Goal: Transaction & Acquisition: Purchase product/service

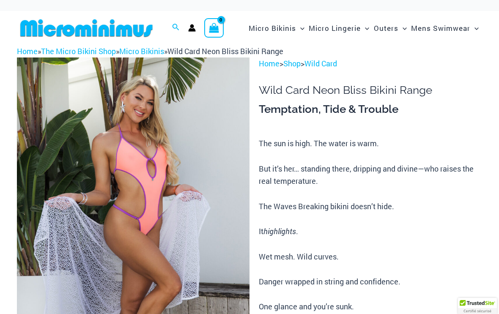
scroll to position [6, 0]
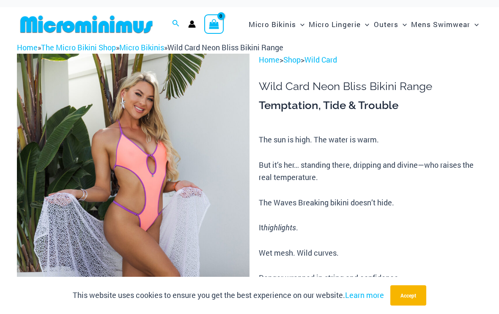
click at [49, 234] on img at bounding box center [133, 228] width 233 height 349
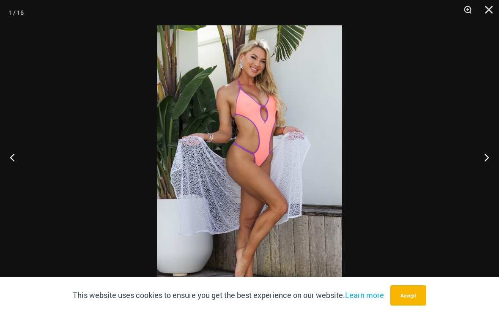
click at [478, 157] on button "Next" at bounding box center [484, 157] width 32 height 42
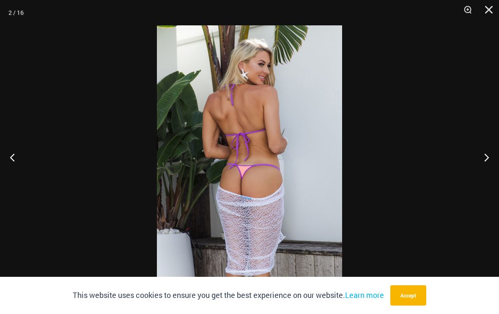
click at [474, 161] on button "Next" at bounding box center [484, 157] width 32 height 42
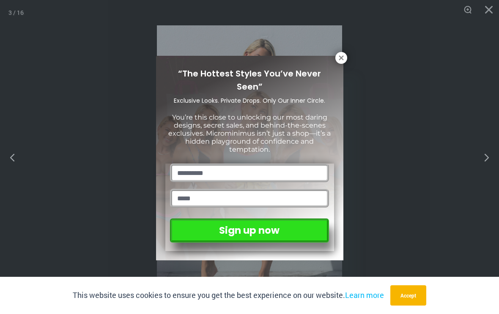
click at [339, 60] on icon at bounding box center [342, 58] width 8 height 8
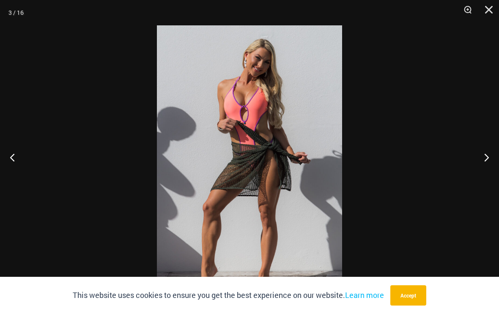
click at [486, 157] on button "Next" at bounding box center [484, 157] width 32 height 42
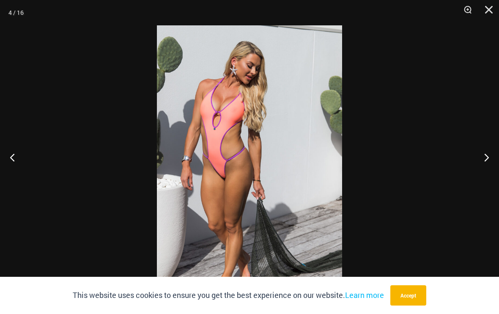
click at [479, 164] on button "Next" at bounding box center [484, 157] width 32 height 42
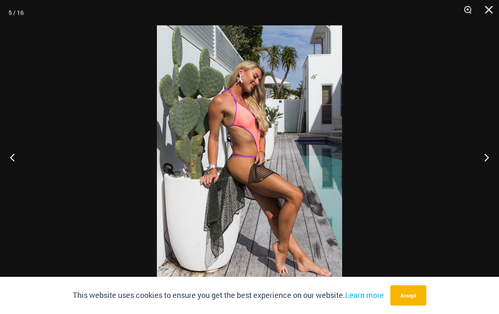
click at [479, 164] on button "Next" at bounding box center [484, 157] width 32 height 42
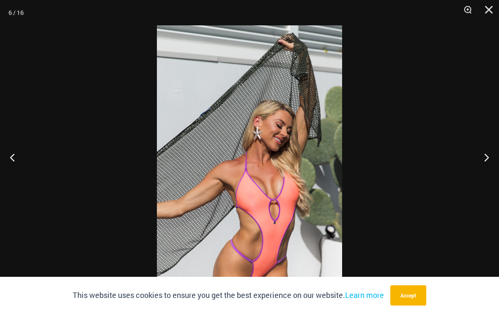
click at [479, 165] on button "Next" at bounding box center [484, 157] width 32 height 42
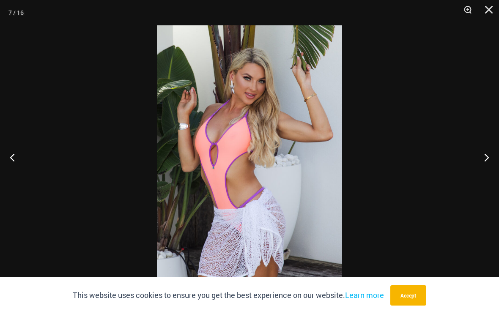
click at [477, 166] on button "Next" at bounding box center [484, 157] width 32 height 42
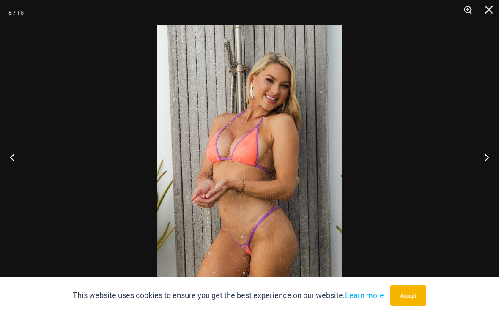
click at [478, 164] on button "Next" at bounding box center [484, 157] width 32 height 42
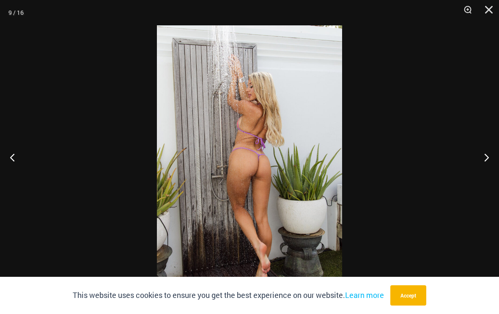
click at [478, 164] on button "Next" at bounding box center [484, 157] width 32 height 42
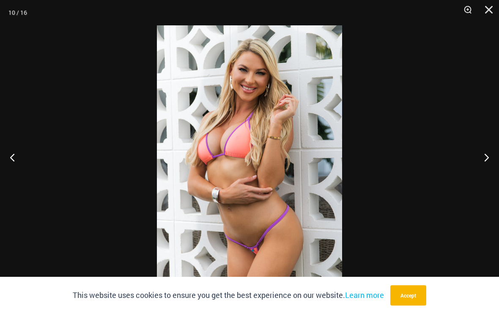
click at [479, 162] on button "Next" at bounding box center [484, 157] width 32 height 42
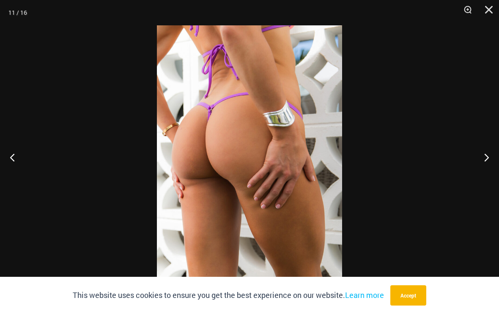
click at [477, 165] on button "Next" at bounding box center [484, 157] width 32 height 42
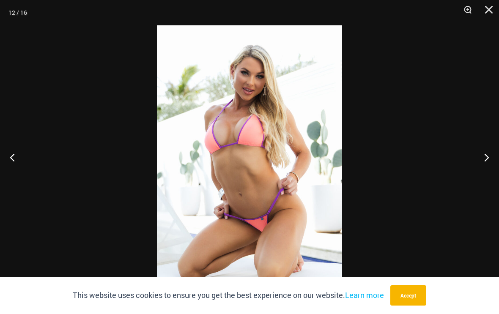
click at [478, 164] on button "Next" at bounding box center [484, 157] width 32 height 42
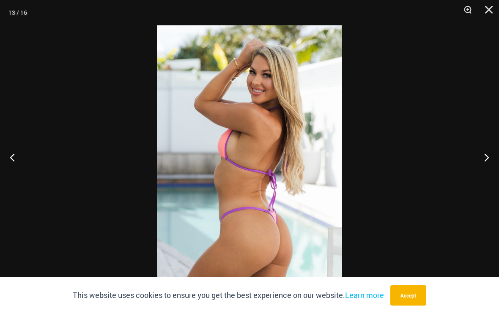
click at [478, 164] on button "Next" at bounding box center [484, 157] width 32 height 42
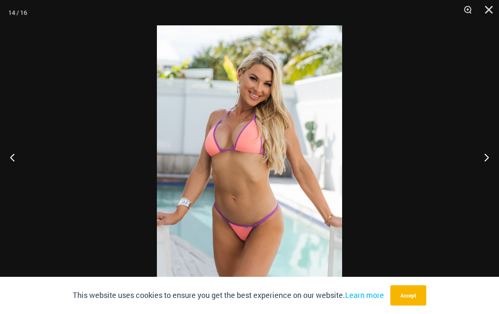
click at [478, 164] on button "Next" at bounding box center [484, 157] width 32 height 42
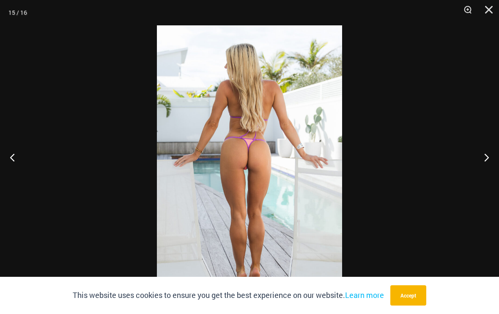
click at [479, 162] on button "Next" at bounding box center [484, 157] width 32 height 42
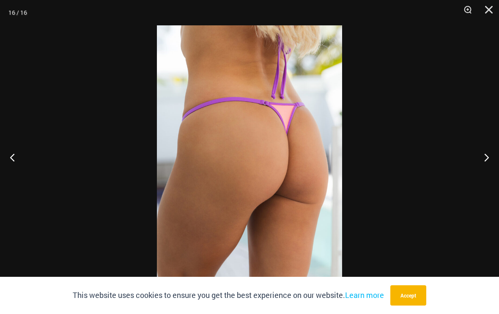
click at [481, 161] on button "Next" at bounding box center [484, 157] width 32 height 42
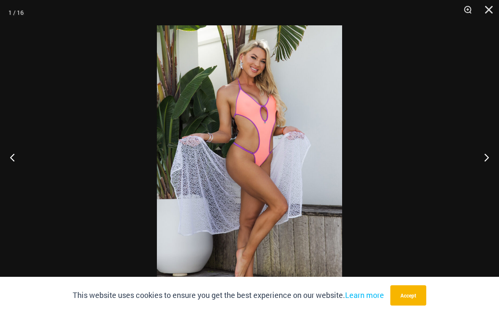
click at [485, 4] on button "Close" at bounding box center [486, 12] width 21 height 25
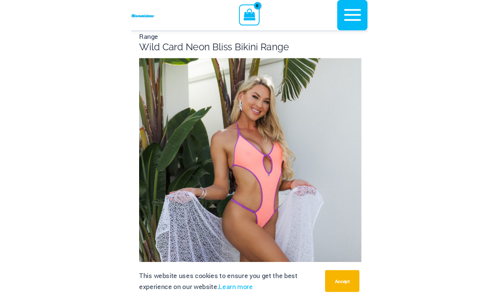
scroll to position [171, 0]
